Goal: Transaction & Acquisition: Purchase product/service

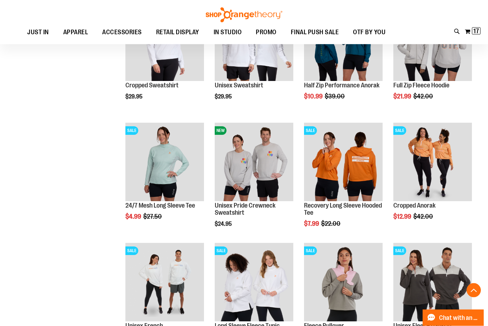
scroll to position [1574, 0]
click at [427, 296] on span "Quickview" at bounding box center [410, 305] width 34 height 19
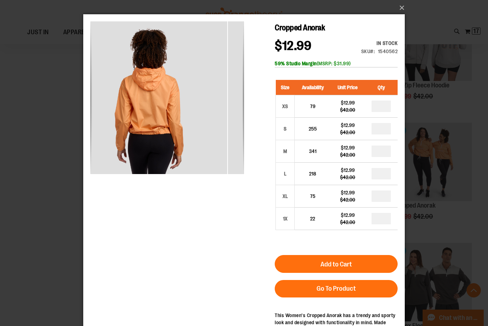
scroll to position [1, 0]
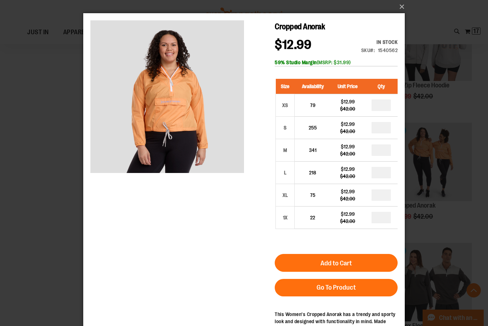
click at [402, 5] on button "×" at bounding box center [245, 7] width 321 height 16
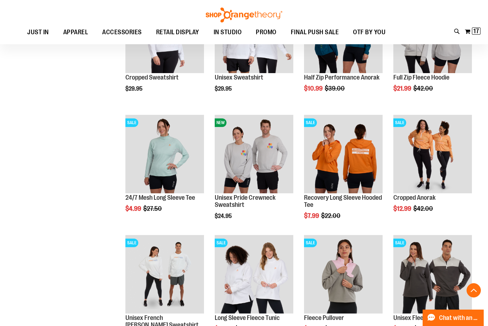
scroll to position [1584, 0]
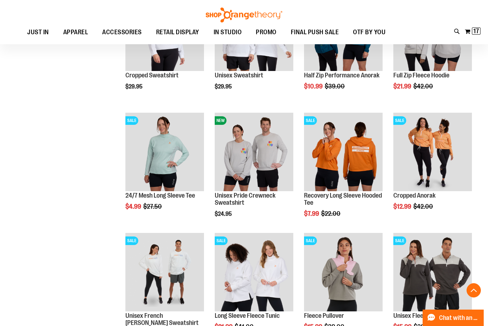
click at [338, 293] on span "Quickview" at bounding box center [321, 302] width 34 height 19
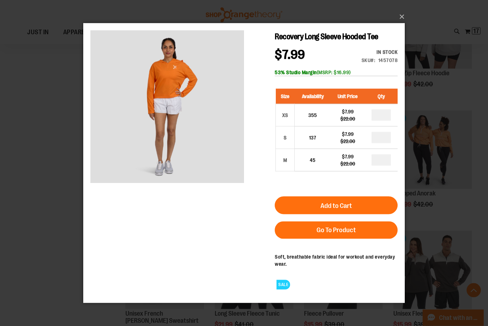
scroll to position [1586, 0]
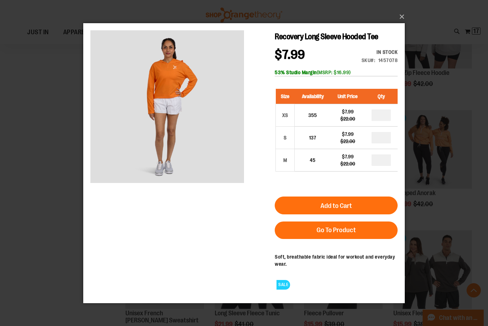
click at [400, 25] on button "×" at bounding box center [245, 17] width 321 height 16
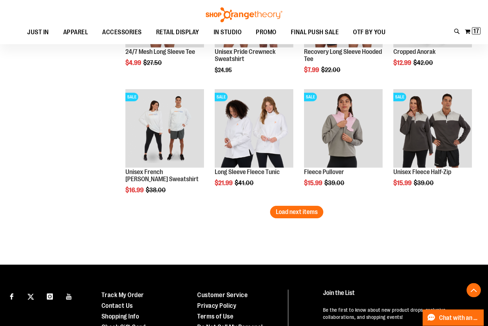
scroll to position [1727, 0]
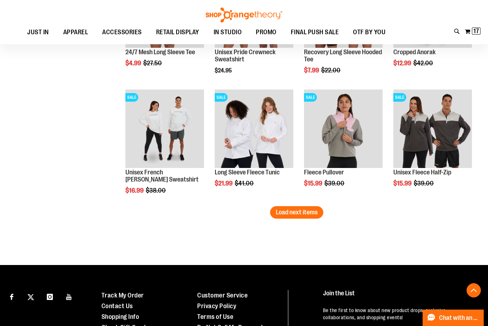
click at [290, 213] on span "Load next items" at bounding box center [297, 212] width 42 height 7
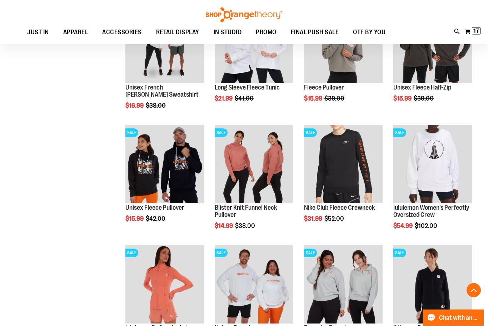
scroll to position [1812, 0]
click at [159, 298] on span "Quickview" at bounding box center [142, 307] width 34 height 19
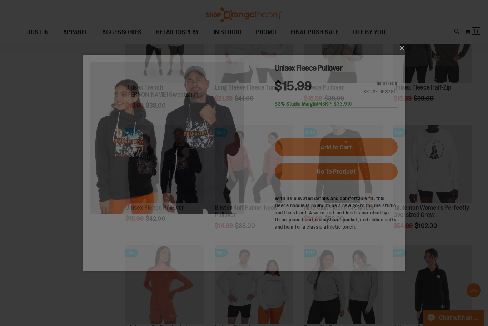
scroll to position [0, 0]
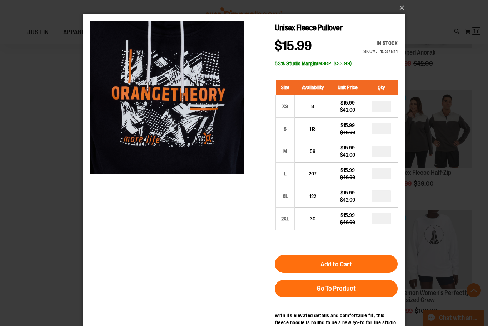
scroll to position [1726, 0]
click at [387, 174] on input "*" at bounding box center [380, 173] width 19 height 11
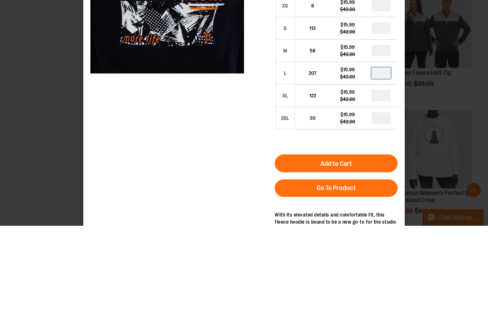
type input "*"
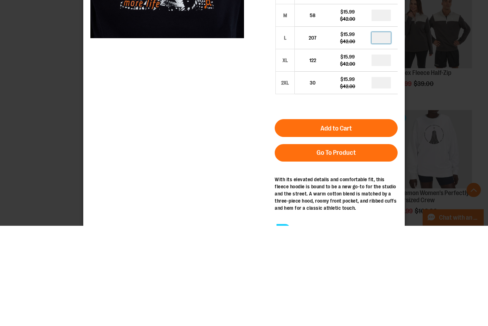
scroll to position [46, 0]
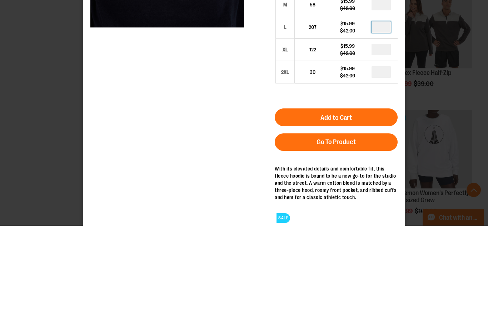
click at [382, 117] on button "Add to Cart" at bounding box center [336, 118] width 123 height 18
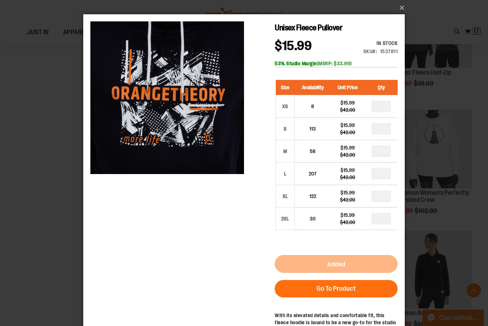
scroll to position [0, 0]
click at [404, 9] on button "×" at bounding box center [245, 8] width 321 height 16
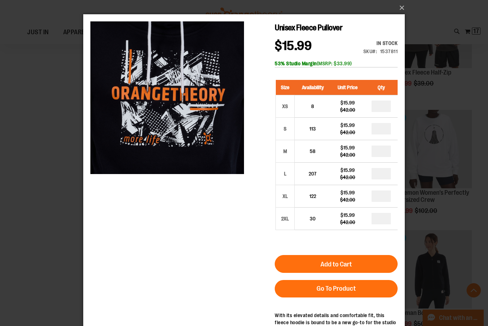
click at [462, 159] on div "×" at bounding box center [244, 163] width 488 height 326
click at [473, 213] on div "×" at bounding box center [244, 163] width 488 height 326
click at [49, 112] on div "×" at bounding box center [244, 163] width 488 height 326
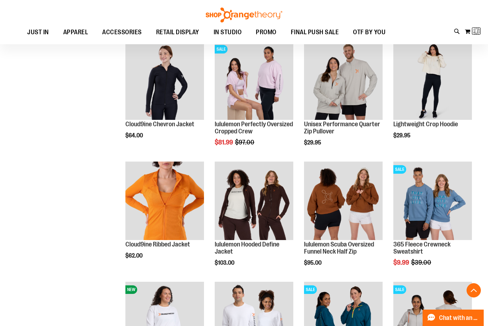
scroll to position [64, 0]
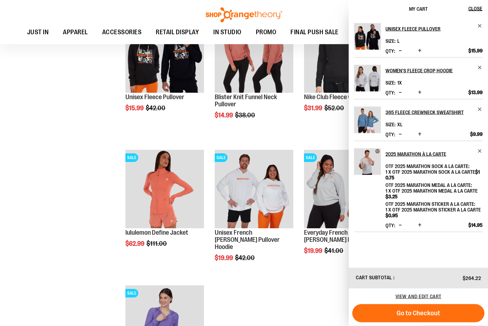
scroll to position [2160, 0]
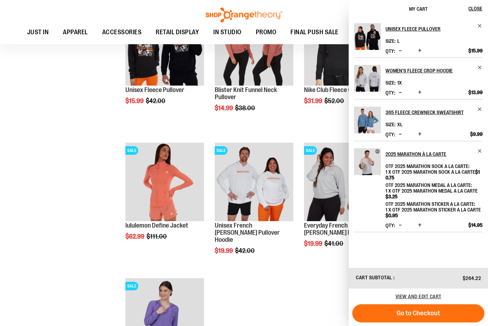
click at [476, 6] on span "Close" at bounding box center [475, 9] width 14 height 6
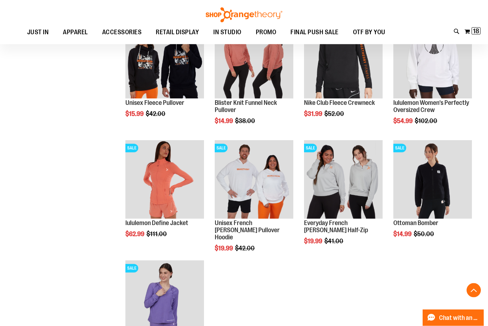
scroll to position [1898, 0]
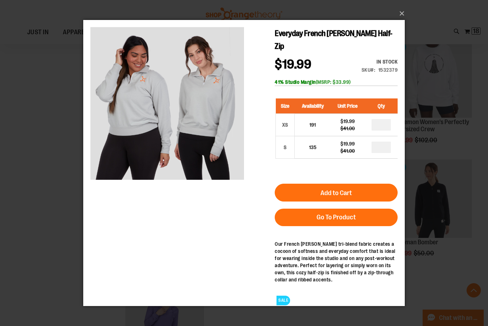
scroll to position [1900, 0]
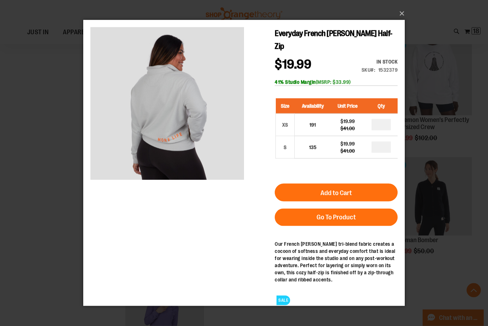
click at [398, 21] on button "×" at bounding box center [245, 14] width 321 height 16
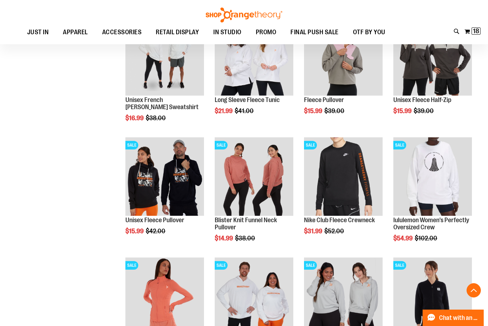
scroll to position [1796, 0]
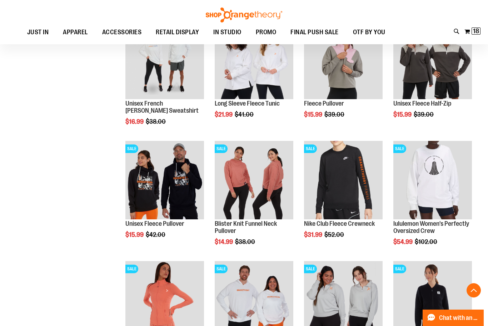
click at [260, 200] on img "product" at bounding box center [254, 180] width 79 height 79
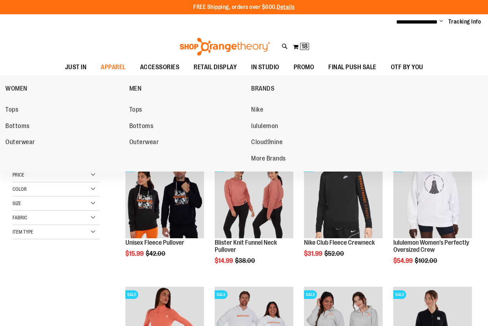
click at [12, 104] on link "Tops" at bounding box center [63, 110] width 117 height 13
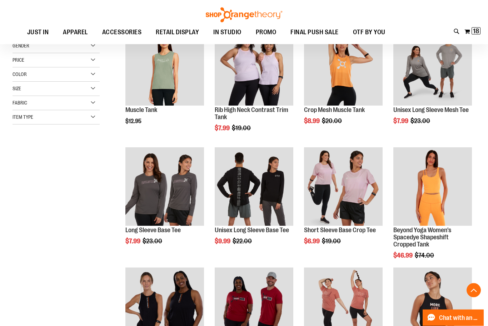
scroll to position [116, 0]
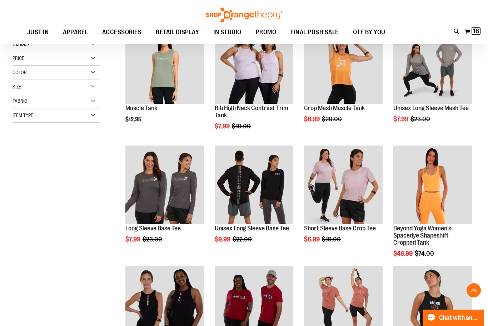
click at [338, 319] on span "Quickview" at bounding box center [321, 328] width 34 height 19
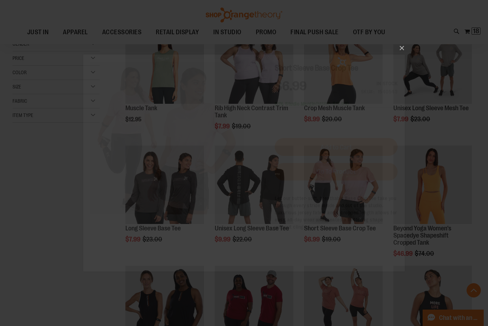
scroll to position [0, 0]
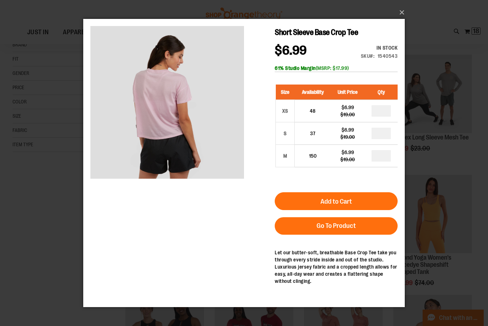
scroll to position [86, 0]
click at [402, 13] on button "×" at bounding box center [245, 13] width 321 height 16
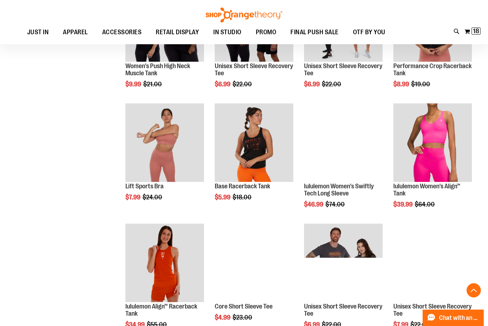
scroll to position [414, 0]
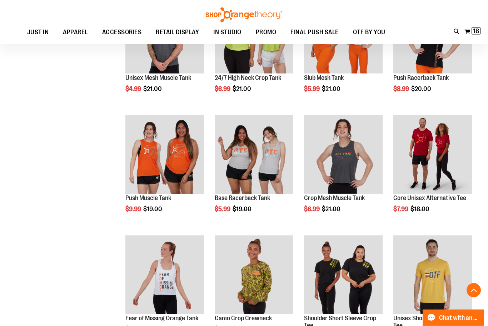
scroll to position [734, 0]
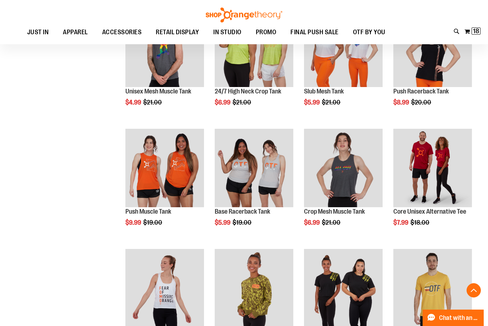
click at [230, 246] on span "Add to Cart" at bounding box center [214, 250] width 31 height 8
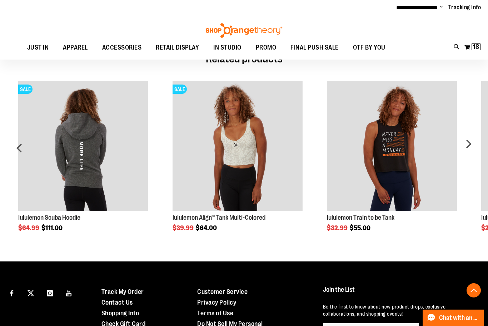
scroll to position [378, 0]
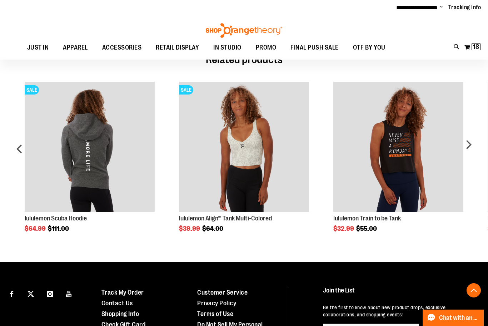
click at [60, 133] on img "Product Page Link" at bounding box center [90, 147] width 130 height 130
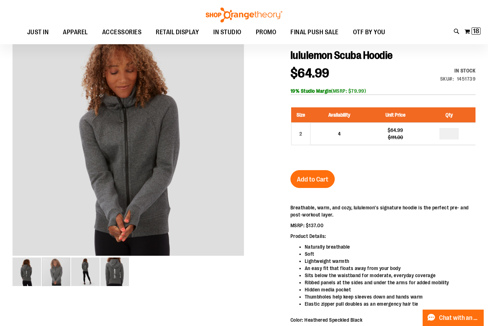
scroll to position [73, 0]
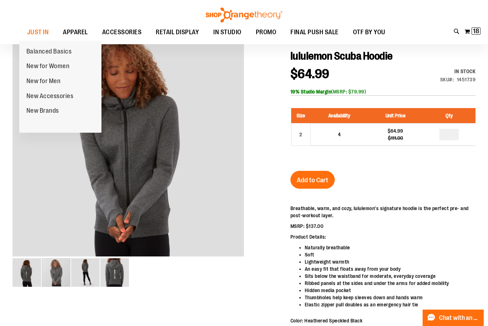
click at [69, 69] on span "New for Women" at bounding box center [47, 66] width 43 height 9
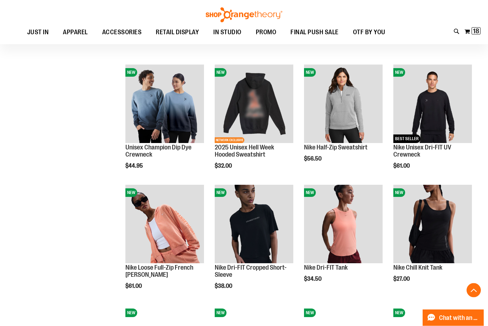
scroll to position [327, 0]
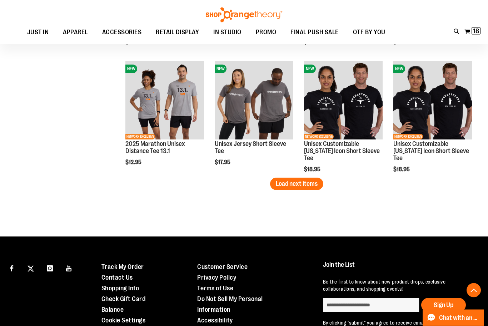
scroll to position [1046, 0]
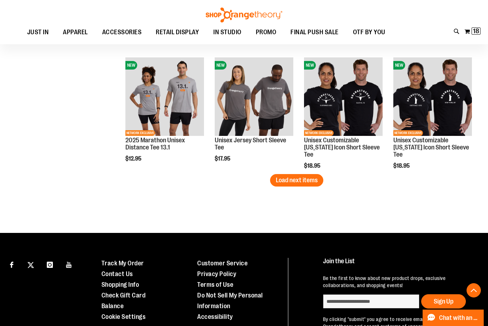
click at [305, 180] on span "Load next items" at bounding box center [297, 180] width 42 height 7
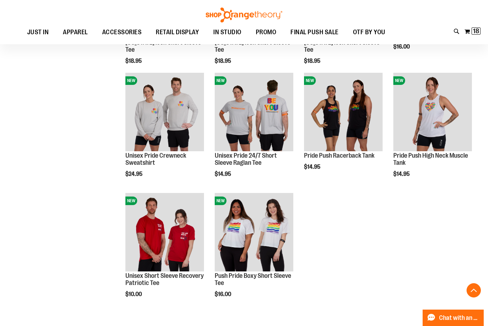
scroll to position [1142, 0]
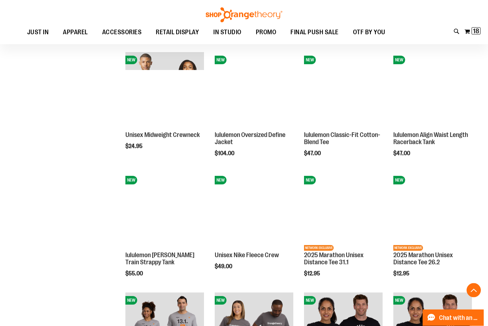
scroll to position [811, 0]
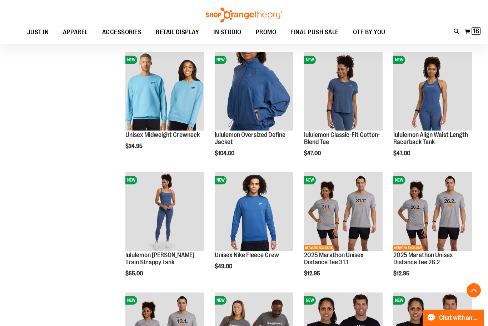
click at [474, 35] on span "18 18 items" at bounding box center [475, 30] width 9 height 7
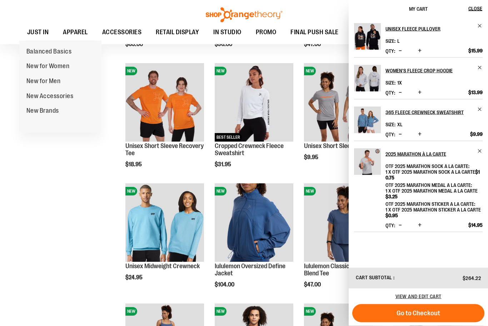
scroll to position [680, 0]
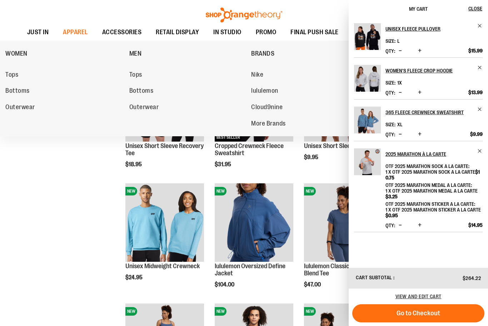
click at [28, 52] on link "WOMEN" at bounding box center [65, 53] width 120 height 19
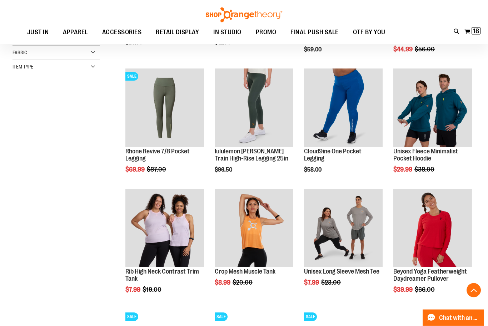
scroll to position [197, 0]
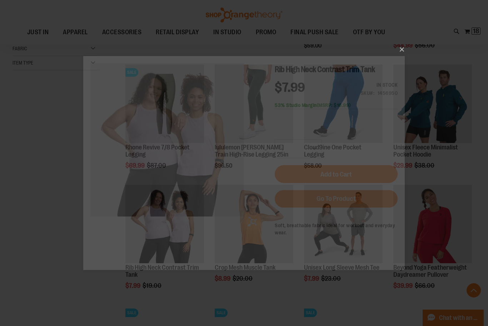
scroll to position [0, 0]
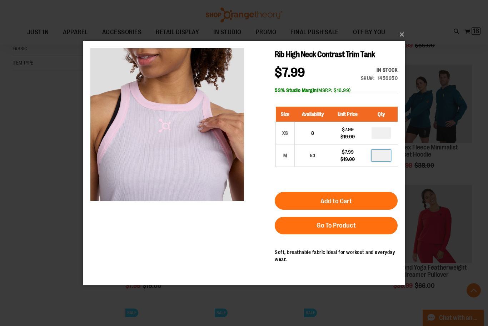
click at [391, 153] on input "*" at bounding box center [380, 155] width 19 height 11
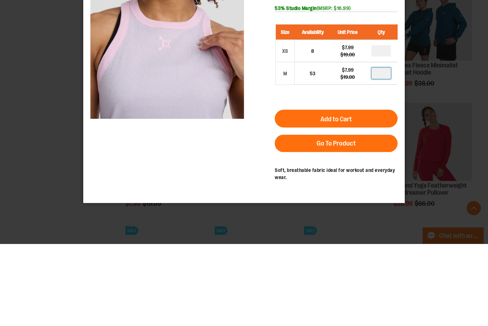
type input "*"
click at [379, 122] on button "Add to Cart" at bounding box center [336, 119] width 123 height 18
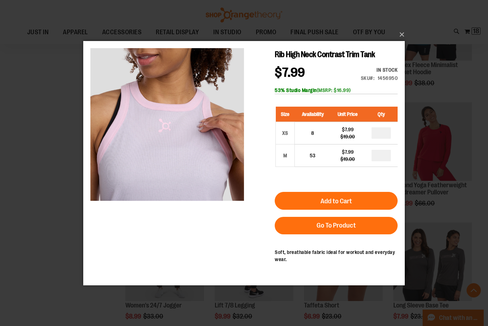
click at [398, 42] on button "×" at bounding box center [245, 35] width 321 height 16
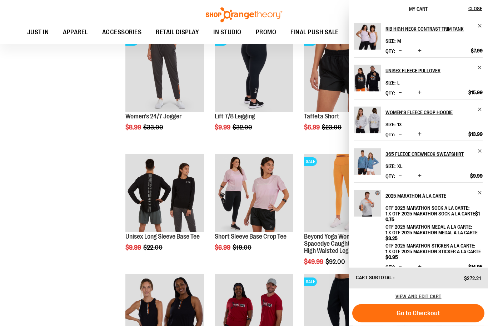
scroll to position [469, 0]
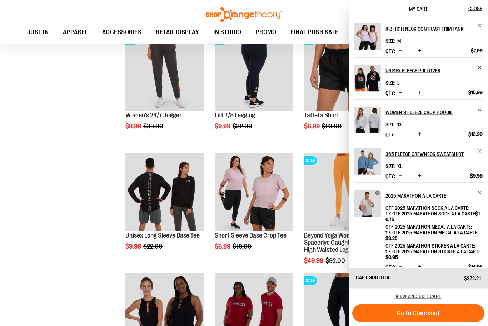
click at [477, 7] on span "Close" at bounding box center [475, 9] width 14 height 6
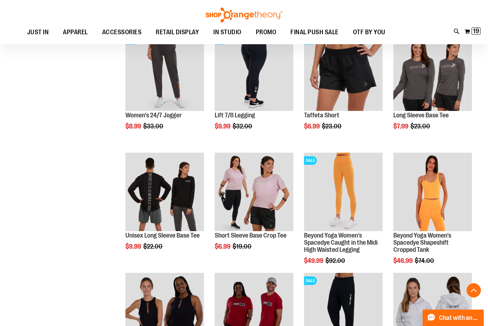
click at [427, 206] on span "Quickview" at bounding box center [410, 215] width 34 height 19
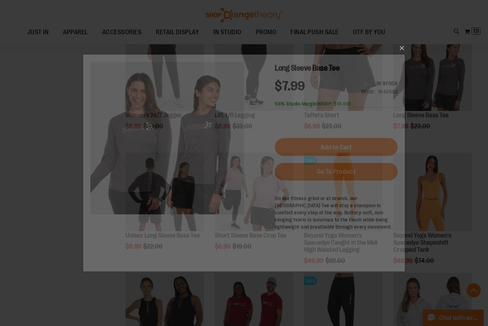
scroll to position [0, 0]
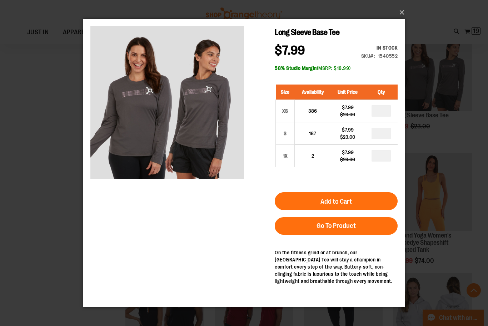
click at [398, 20] on button "×" at bounding box center [245, 13] width 321 height 16
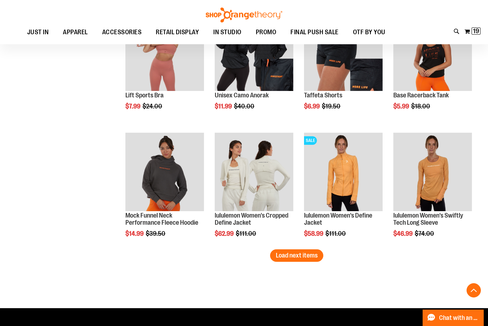
scroll to position [970, 0]
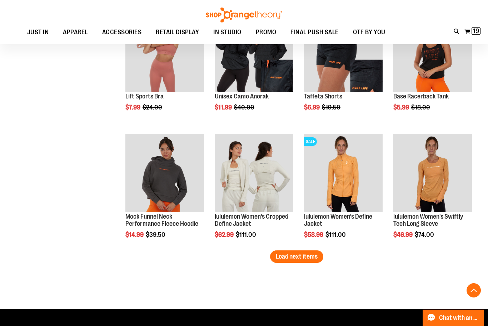
click at [311, 256] on span "Load next items" at bounding box center [297, 256] width 42 height 7
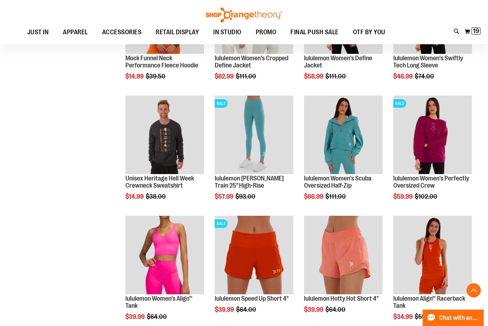
scroll to position [1117, 0]
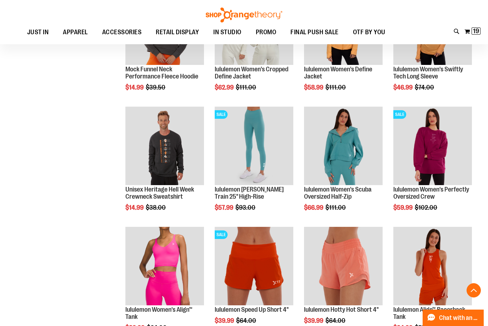
click at [338, 287] on span "Quickview" at bounding box center [321, 296] width 34 height 19
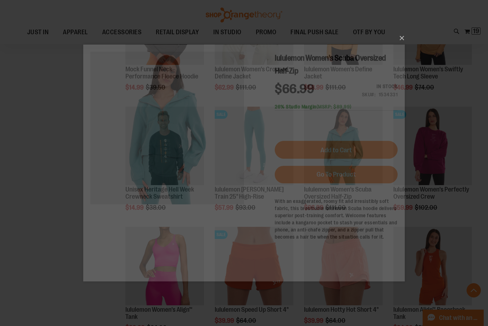
scroll to position [0, 0]
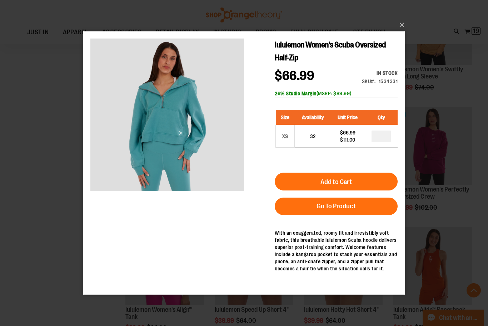
click at [401, 33] on button "×" at bounding box center [245, 25] width 321 height 16
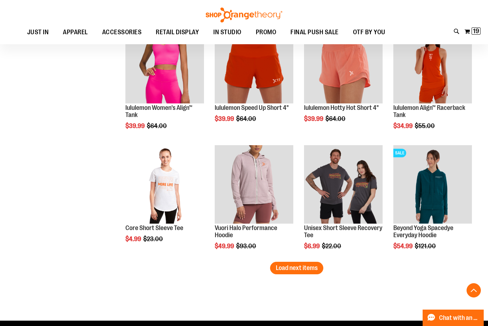
scroll to position [1319, 0]
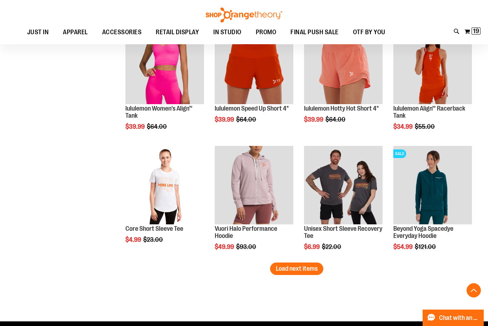
click at [312, 271] on span "Load next items" at bounding box center [297, 268] width 42 height 7
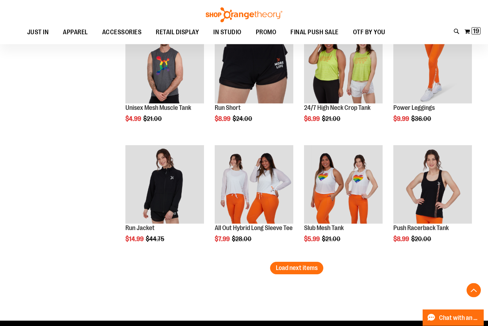
scroll to position [1678, 0]
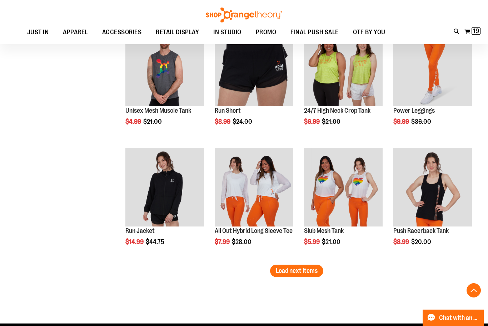
click at [159, 322] on span "Quickview" at bounding box center [142, 331] width 34 height 19
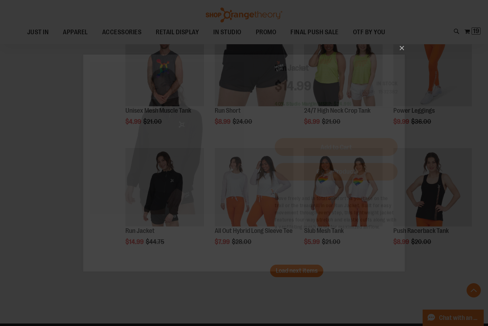
scroll to position [0, 0]
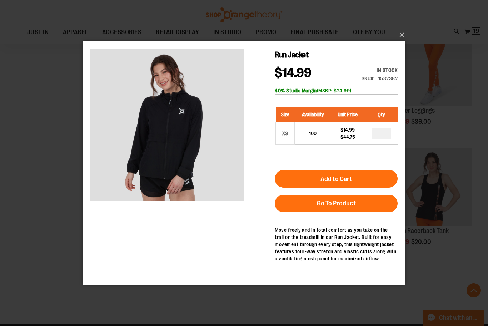
click at [403, 43] on button "×" at bounding box center [245, 35] width 321 height 16
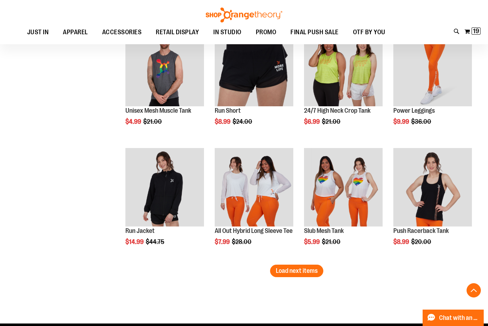
click at [309, 274] on span "Load next items" at bounding box center [297, 270] width 42 height 7
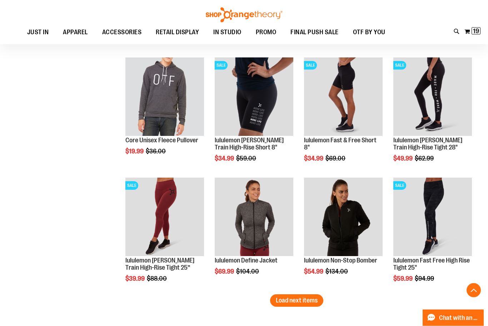
scroll to position [2009, 0]
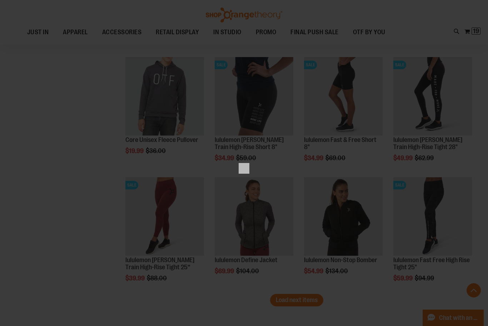
scroll to position [0, 0]
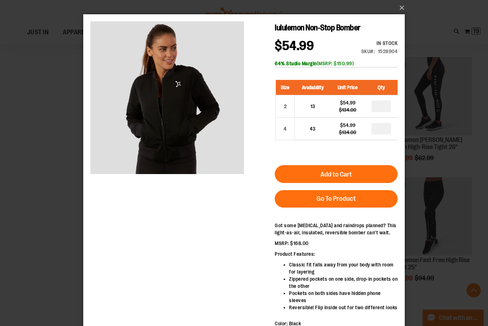
click at [401, 6] on button "×" at bounding box center [245, 8] width 321 height 16
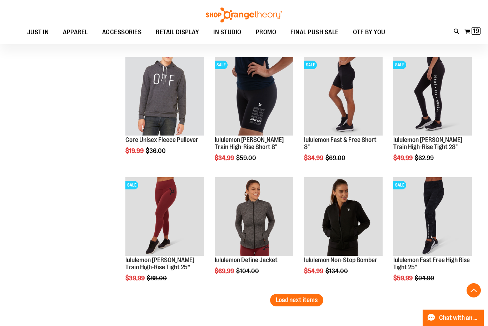
click at [313, 301] on span "Load next items" at bounding box center [297, 300] width 42 height 7
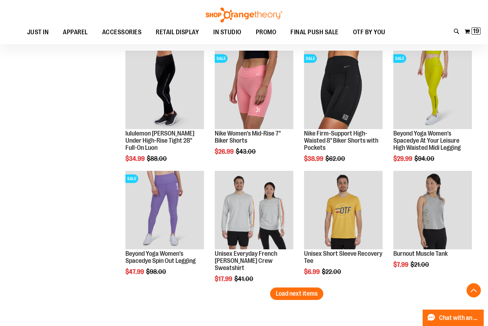
scroll to position [2386, 0]
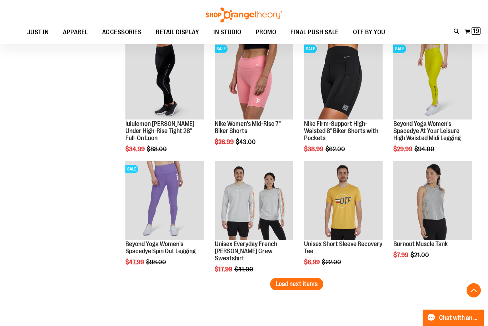
click at [142, 229] on span "Quickview" at bounding box center [142, 238] width 34 height 19
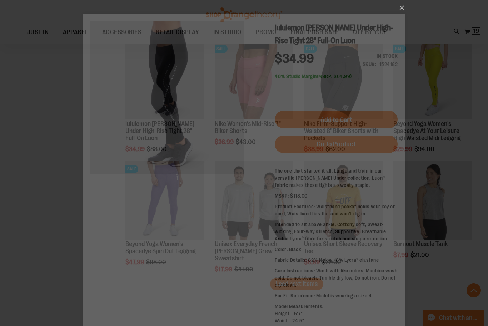
scroll to position [0, 0]
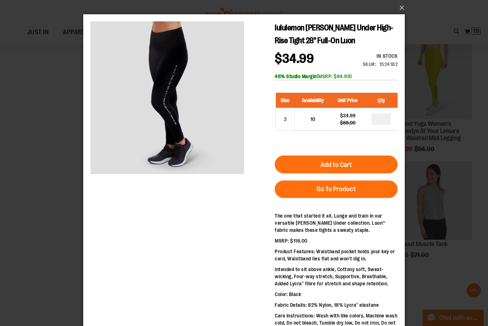
click at [401, 10] on button "×" at bounding box center [245, 8] width 321 height 16
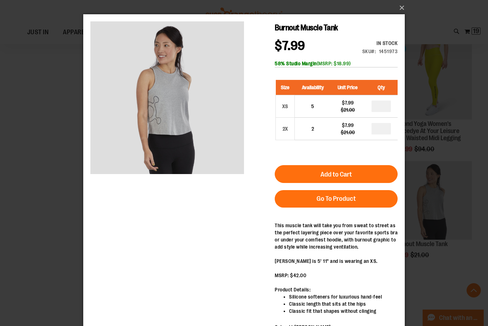
click at [402, 7] on button "×" at bounding box center [245, 8] width 321 height 16
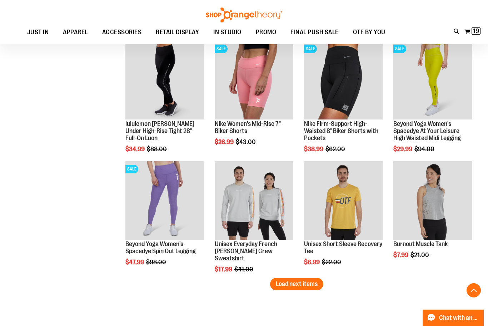
click at [309, 287] on span "Load next items" at bounding box center [297, 284] width 42 height 7
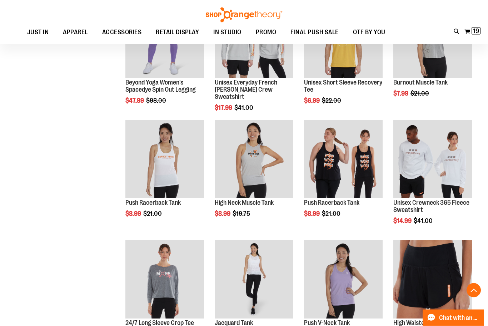
scroll to position [2548, 0]
click at [248, 293] on span "Quickview" at bounding box center [232, 302] width 34 height 19
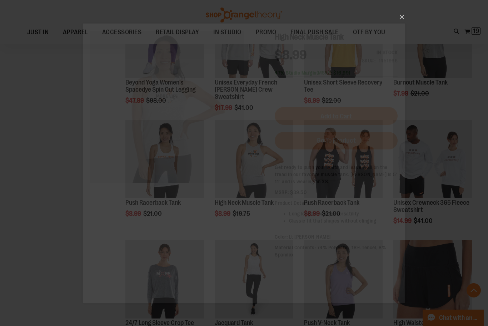
scroll to position [0, 0]
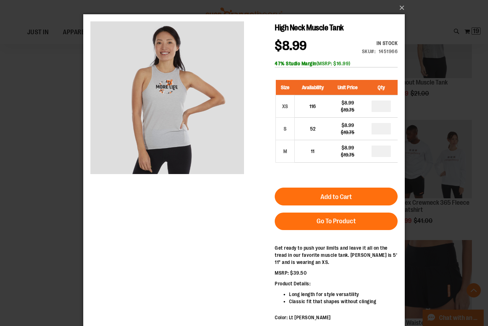
click at [403, 6] on button "×" at bounding box center [245, 8] width 321 height 16
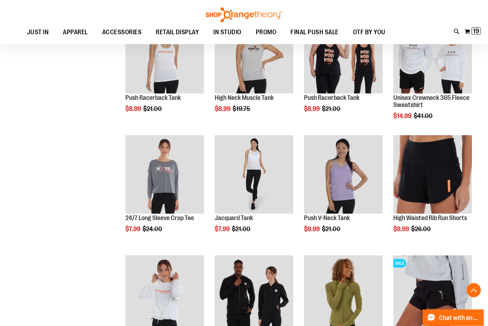
scroll to position [2655, 0]
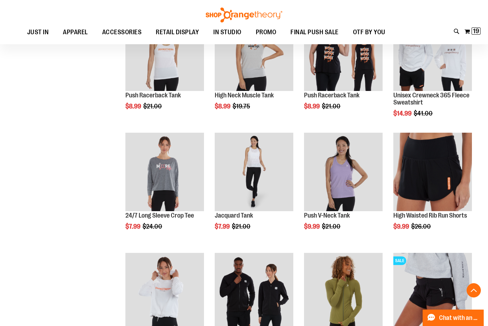
click at [248, 306] on span "Quickview" at bounding box center [232, 315] width 34 height 19
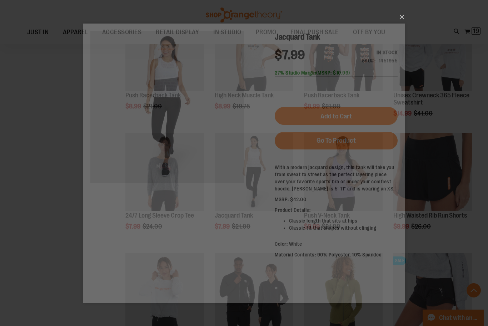
scroll to position [0, 0]
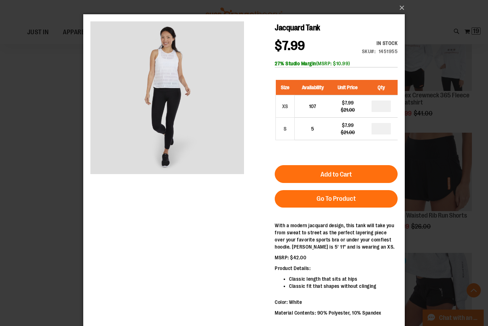
click at [403, 9] on button "×" at bounding box center [245, 8] width 321 height 16
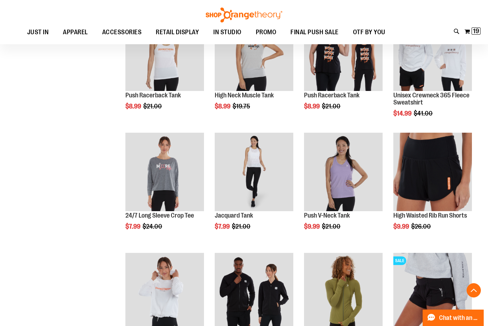
click at [338, 306] on span "Quickview" at bounding box center [321, 315] width 34 height 19
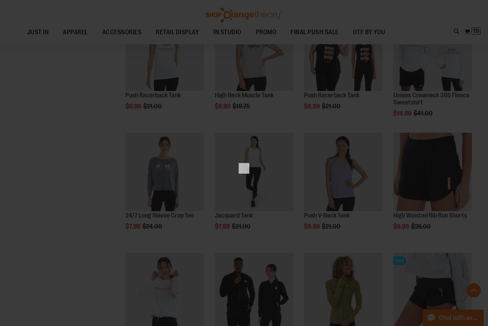
click at [356, 205] on div "×" at bounding box center [244, 163] width 488 height 326
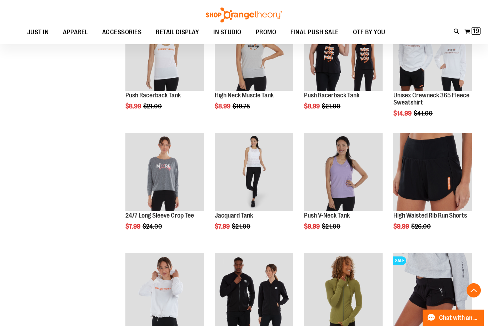
click at [338, 306] on span "Quickview" at bounding box center [321, 315] width 34 height 19
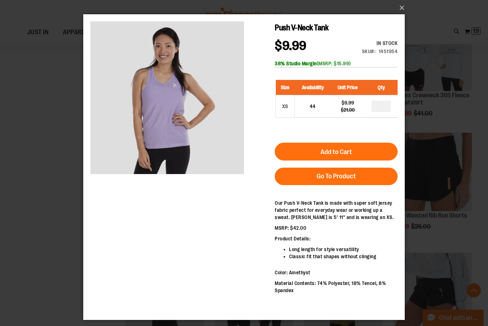
click at [398, 15] on button "×" at bounding box center [245, 8] width 321 height 16
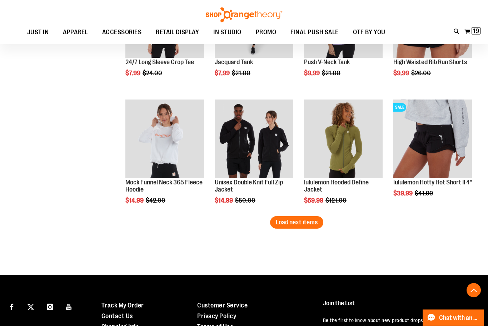
scroll to position [2810, 0]
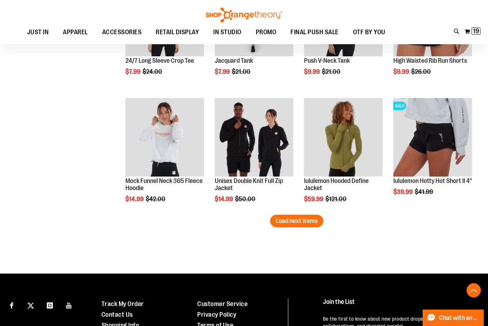
click at [306, 222] on span "Load next items" at bounding box center [297, 220] width 42 height 7
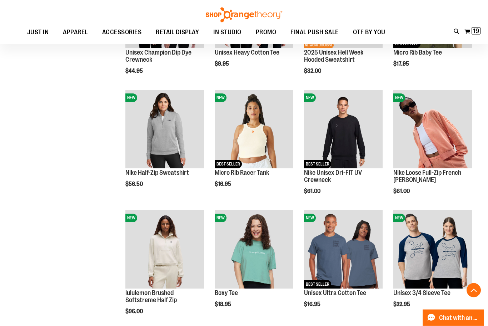
scroll to position [3060, 0]
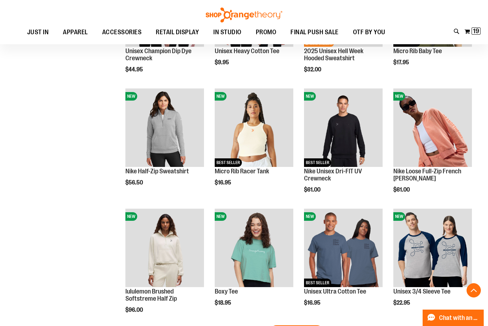
click at [154, 262] on span "Quickview" at bounding box center [142, 271] width 34 height 19
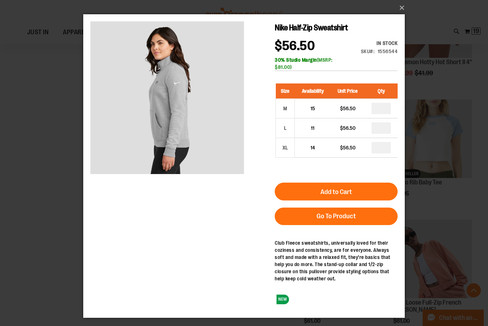
scroll to position [2929, 0]
click at [385, 128] on input "*" at bounding box center [380, 127] width 19 height 11
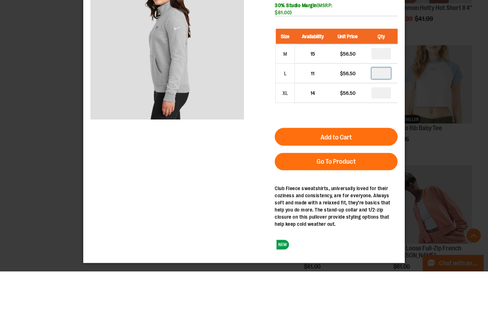
type input "*"
click at [373, 142] on button "Add to Cart" at bounding box center [336, 137] width 123 height 18
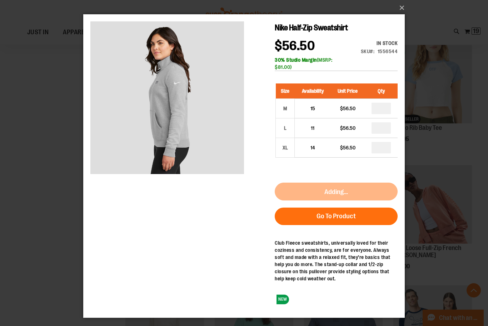
click at [404, 1] on button "×" at bounding box center [245, 8] width 321 height 16
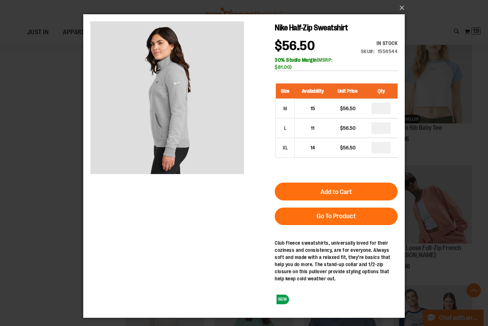
click at [401, 8] on button "×" at bounding box center [245, 8] width 321 height 16
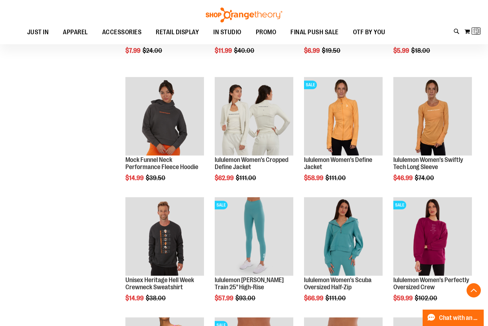
scroll to position [26, 0]
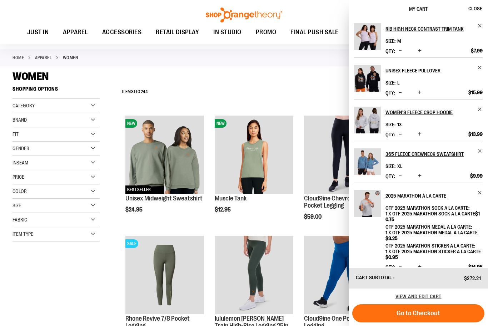
click at [303, 86] on div "**********" at bounding box center [296, 92] width 357 height 19
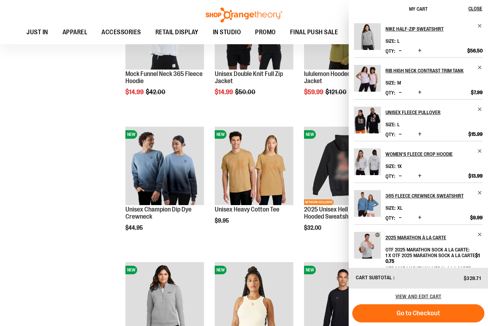
click at [477, 10] on span "Close" at bounding box center [475, 9] width 14 height 6
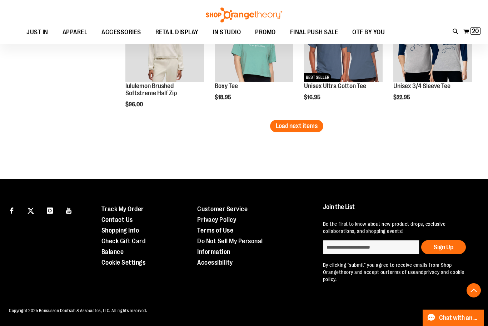
scroll to position [3266, 0]
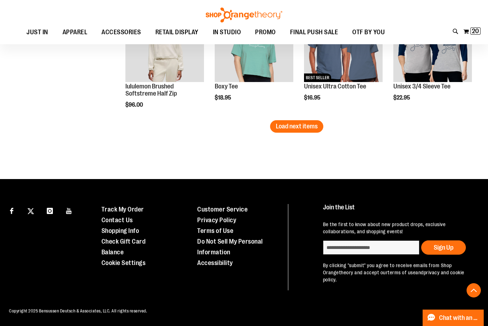
click at [281, 130] on span "Load next items" at bounding box center [297, 126] width 42 height 7
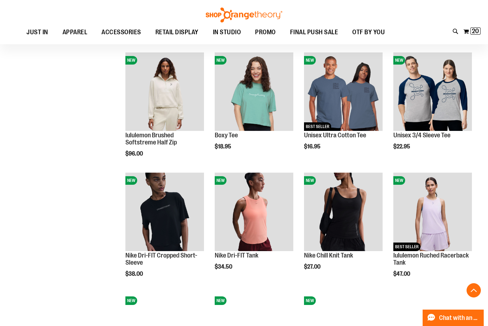
scroll to position [3222, 0]
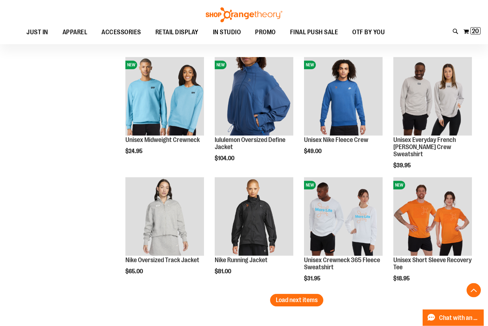
scroll to position [3454, 0]
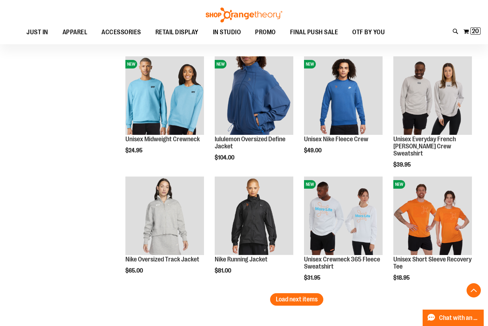
click at [318, 301] on button "Load next items" at bounding box center [296, 299] width 53 height 12
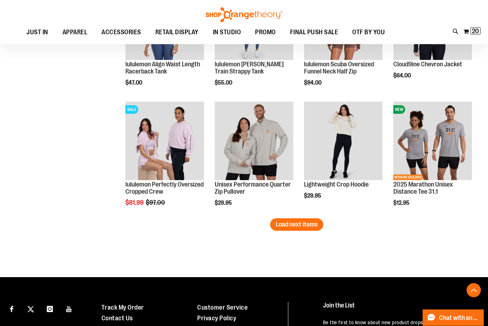
scroll to position [3889, 0]
click at [307, 228] on span "Load next items" at bounding box center [297, 224] width 42 height 7
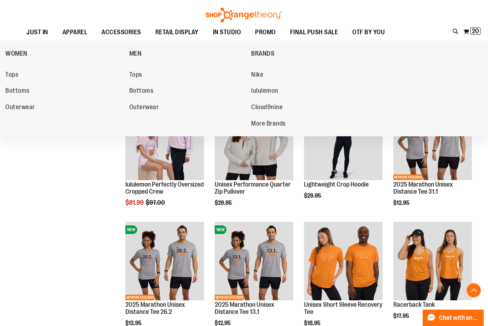
click at [130, 74] on span "Tops" at bounding box center [135, 75] width 13 height 9
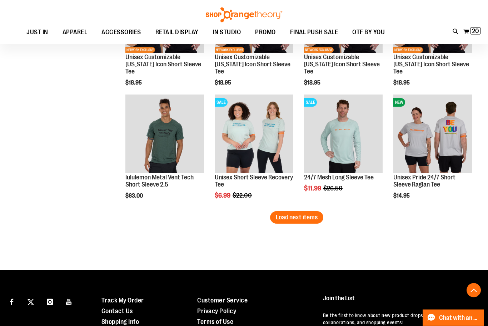
scroll to position [1011, 0]
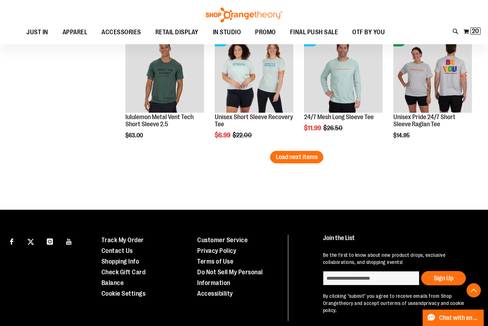
click at [313, 155] on span "Load next items" at bounding box center [297, 157] width 42 height 7
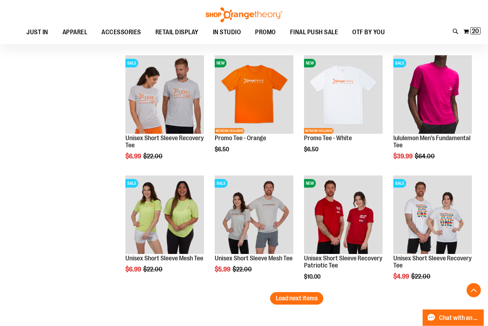
scroll to position [1289, 0]
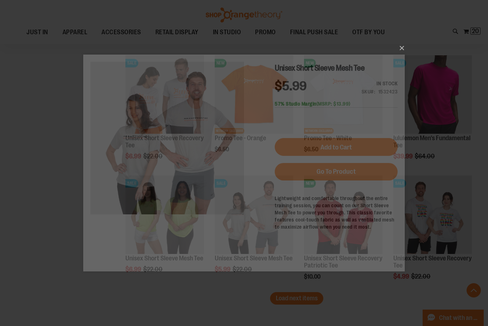
scroll to position [0, 0]
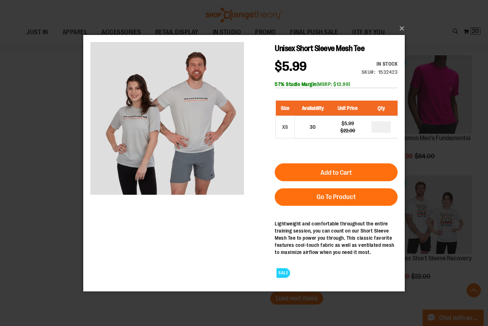
click at [405, 36] on button "×" at bounding box center [245, 29] width 321 height 16
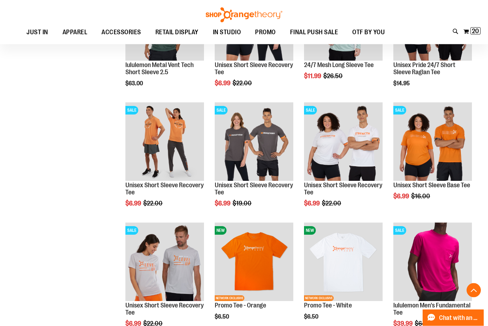
scroll to position [1121, 0]
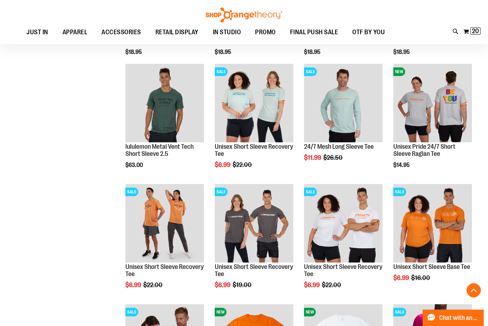
scroll to position [1040, 0]
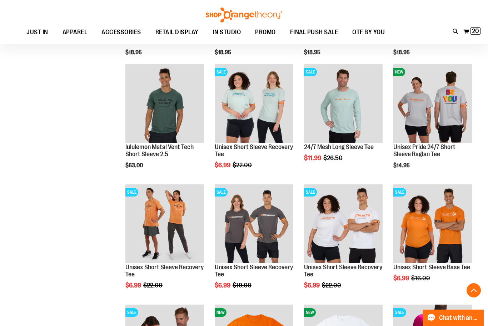
click at [248, 245] on span "Quickview" at bounding box center [232, 254] width 34 height 19
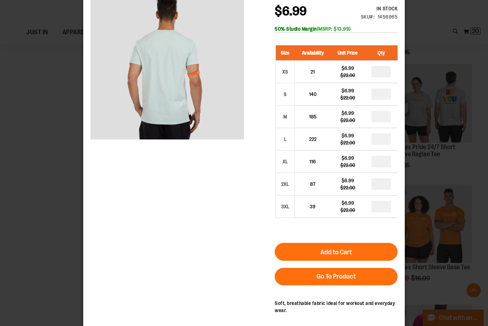
scroll to position [0, 0]
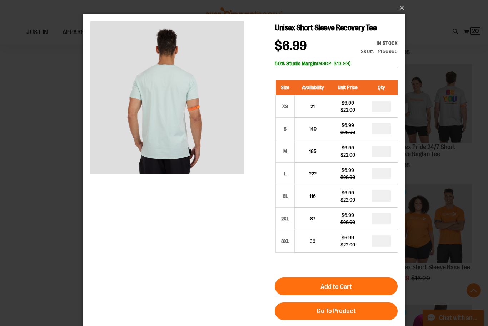
click at [398, 4] on button "×" at bounding box center [245, 8] width 321 height 16
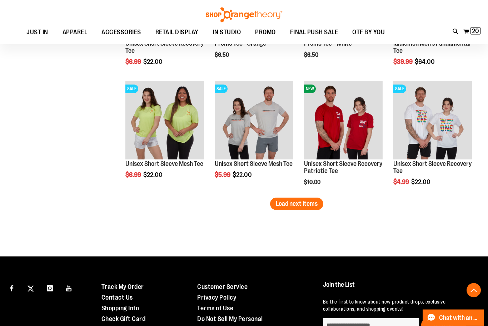
scroll to position [1384, 0]
click at [314, 205] on span "Load next items" at bounding box center [297, 203] width 42 height 7
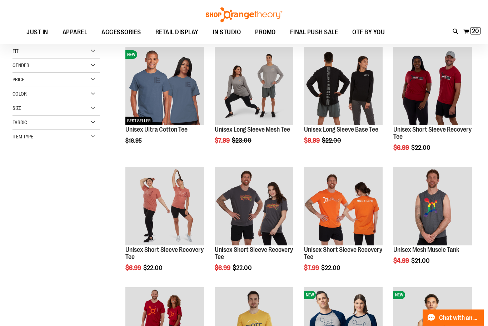
scroll to position [88, 0]
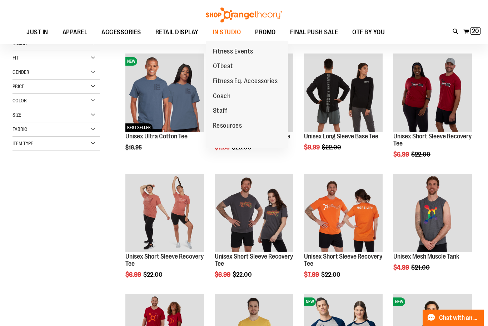
click at [217, 107] on span "Staff" at bounding box center [220, 111] width 15 height 9
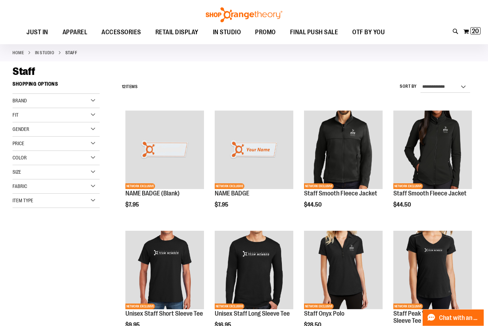
scroll to position [31, 0]
click at [427, 284] on span "Quickview" at bounding box center [410, 293] width 34 height 19
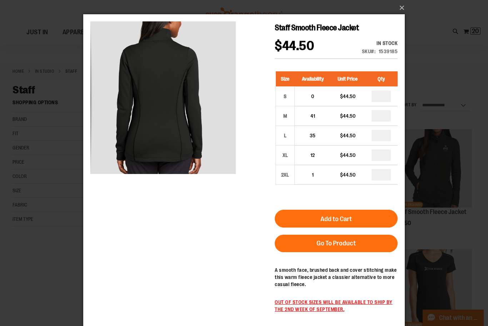
scroll to position [2, 0]
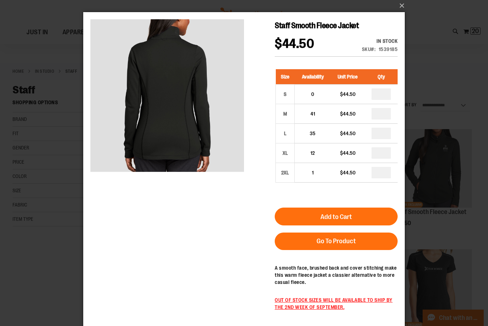
click at [404, 5] on button "×" at bounding box center [245, 6] width 321 height 16
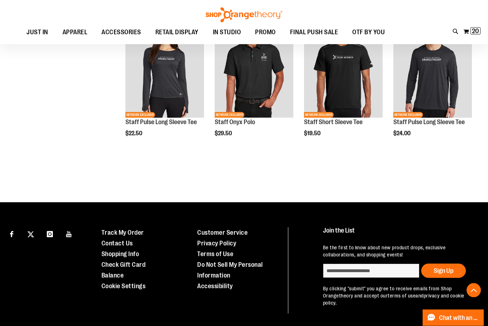
scroll to position [342, 0]
